Goal: Task Accomplishment & Management: Complete application form

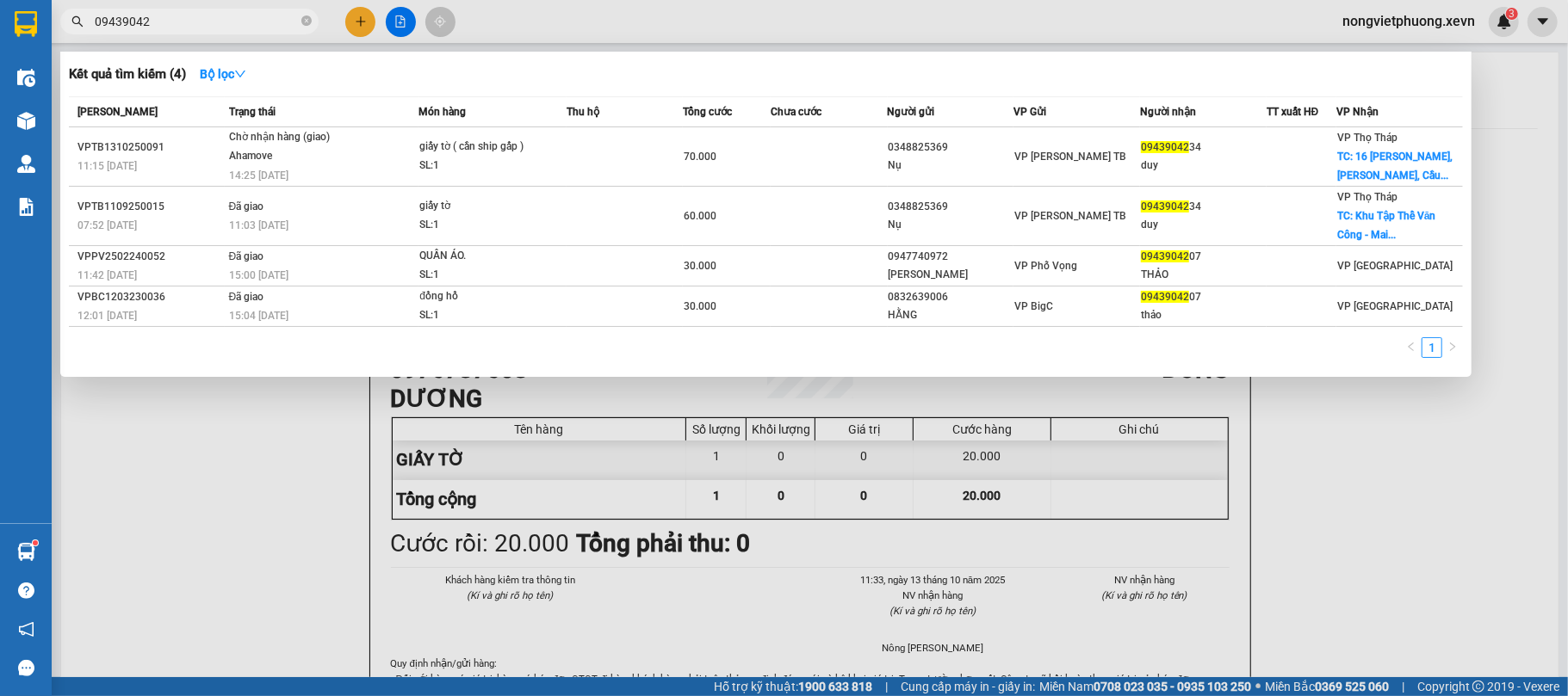
click at [272, 15] on input "09439042" at bounding box center [197, 22] width 204 height 19
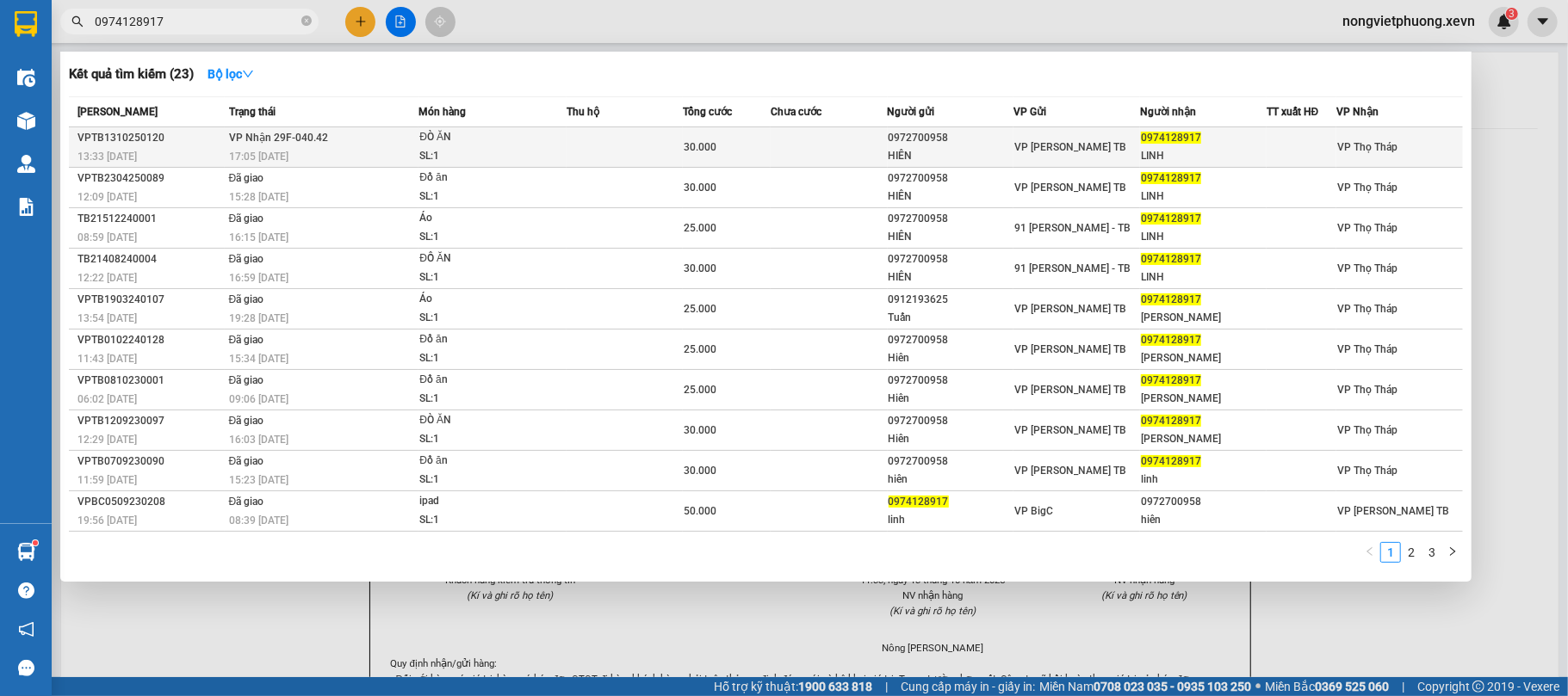
type input "0974128917"
click at [1203, 131] on div "0974128917" at bounding box center [1203, 138] width 125 height 18
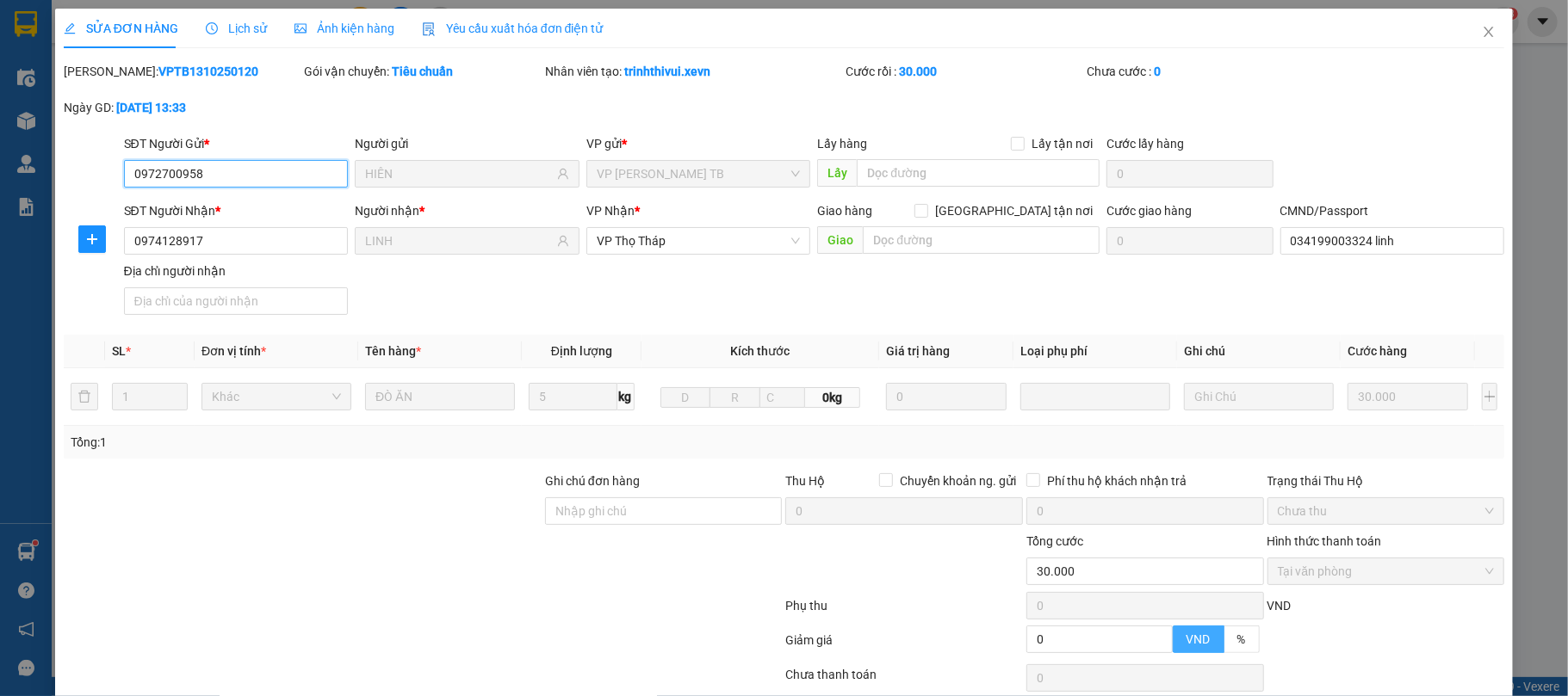
type input "0972700958"
type input "HIÊN"
type input "0974128917"
type input "LINH"
type input "034199003324 linh"
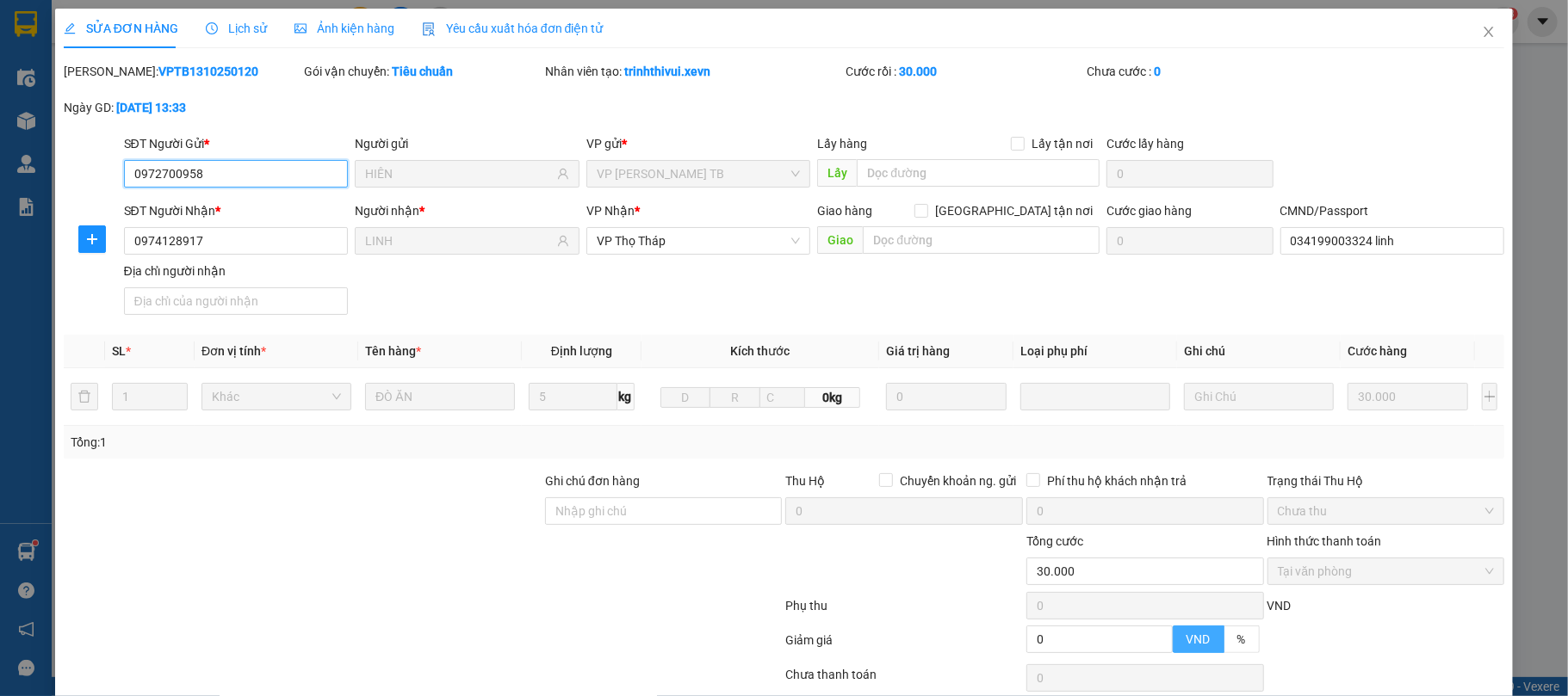
type input "0"
type input "30.000"
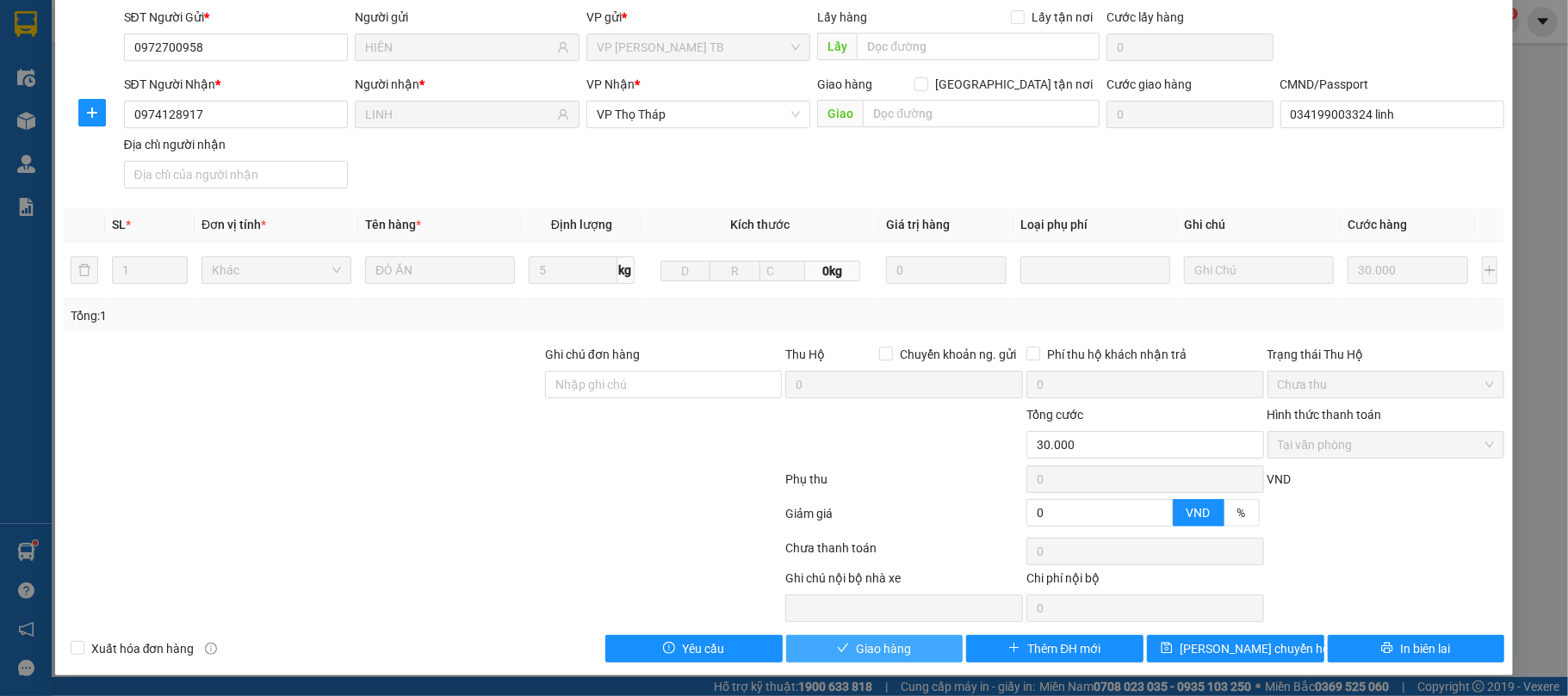
click at [892, 644] on span "Giao hàng" at bounding box center [884, 649] width 55 height 19
